Goal: Task Accomplishment & Management: Complete application form

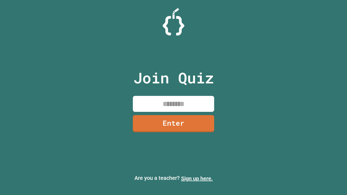
click at [197, 179] on link "Sign up here." at bounding box center [197, 179] width 32 height 7
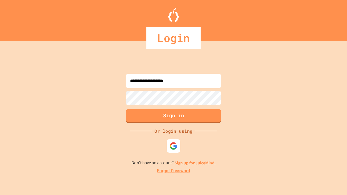
type input "**********"
